Goal: Navigation & Orientation: Find specific page/section

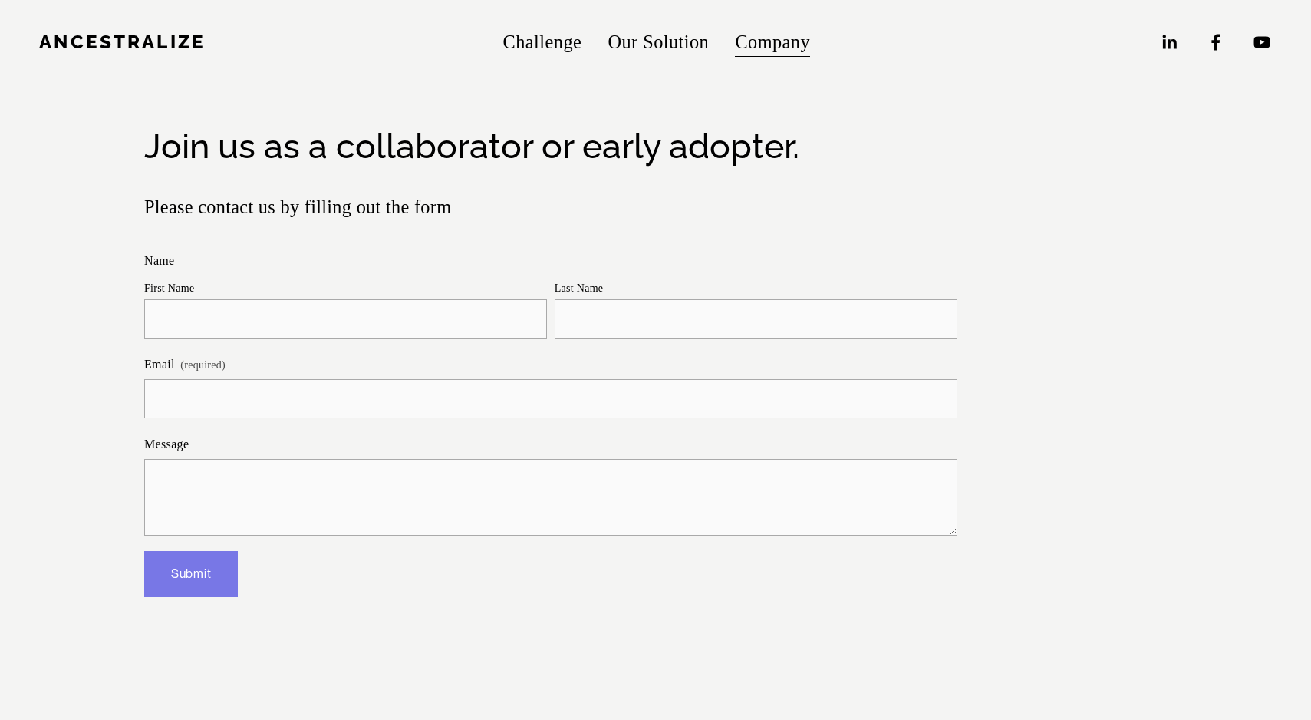
scroll to position [463, 0]
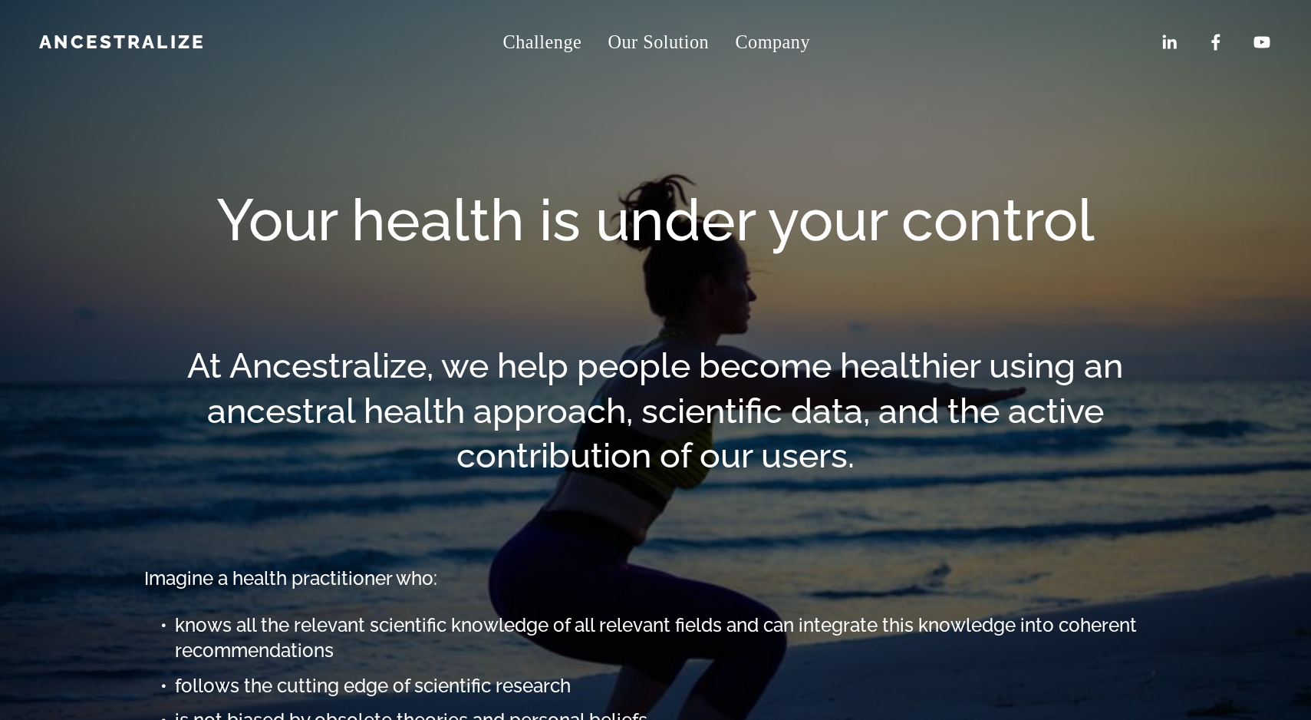
click at [0, 0] on span "About" at bounding box center [0, 0] width 0 height 0
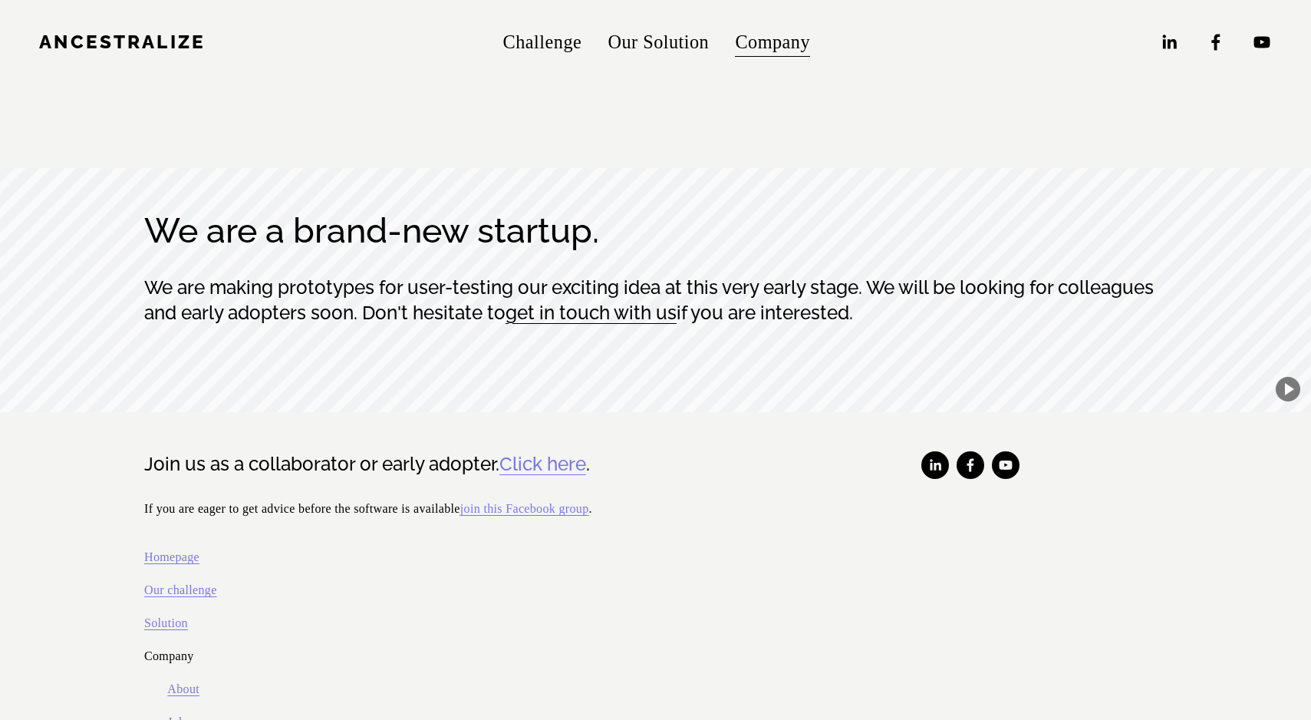
scroll to position [8373, 0]
